Goal: Navigation & Orientation: Go to known website

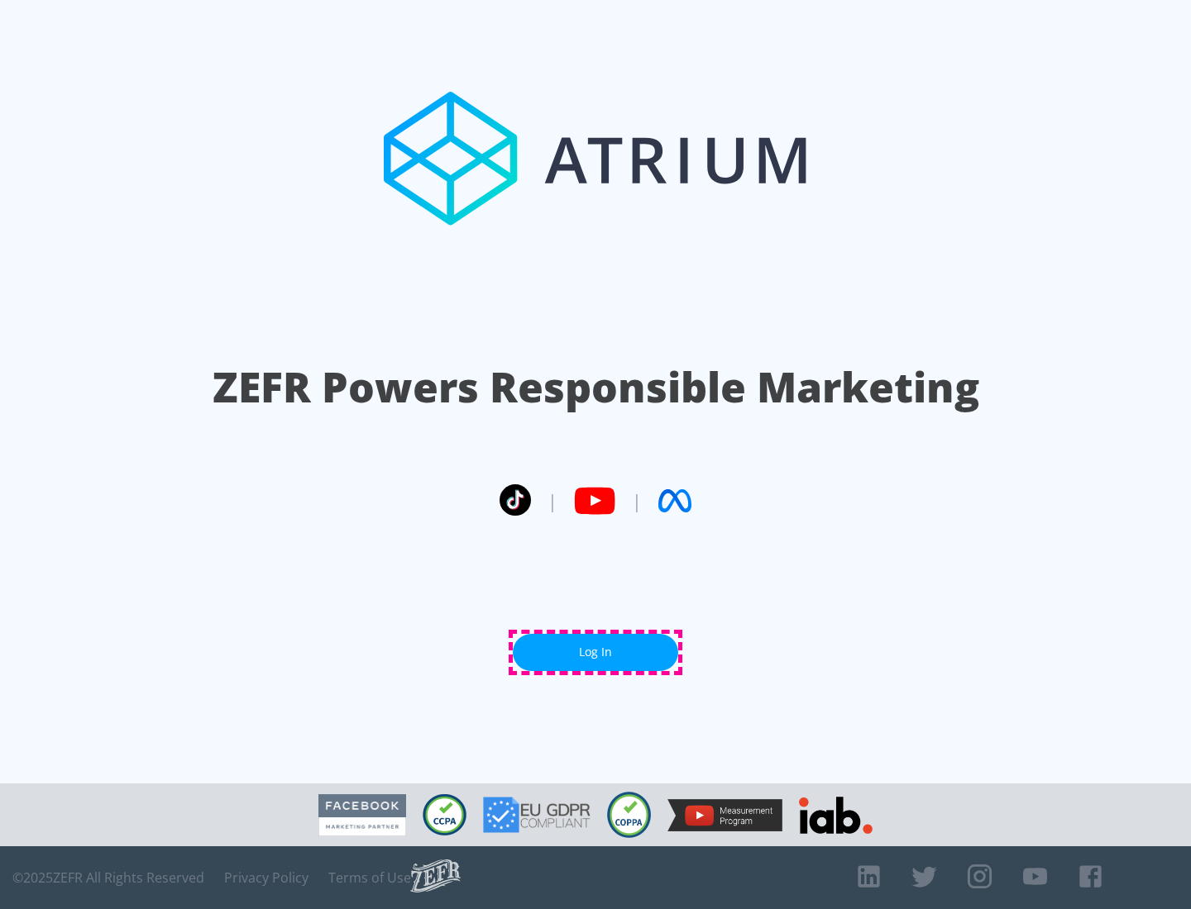
click at [595, 652] on link "Log In" at bounding box center [595, 652] width 165 height 37
